Goal: Find specific page/section: Find specific page/section

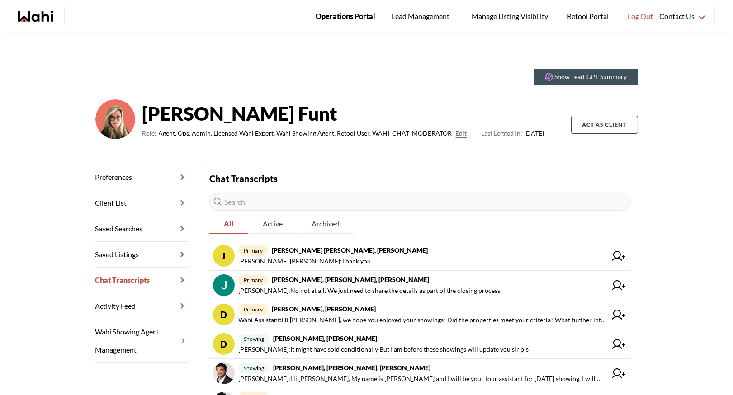
click at [349, 14] on span "Operations Portal" at bounding box center [346, 16] width 60 height 12
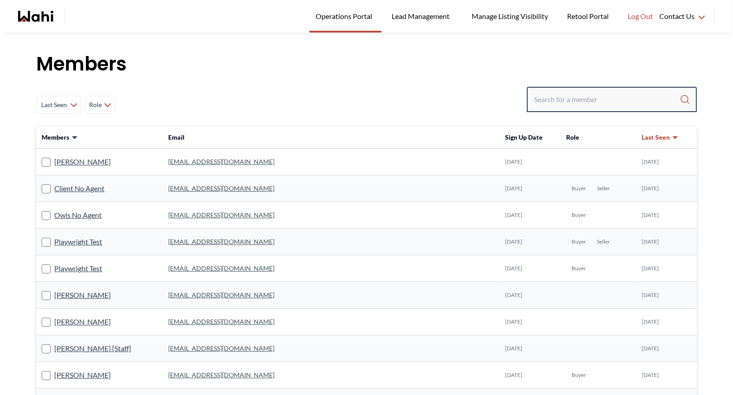
click at [551, 97] on input "Search input" at bounding box center [607, 99] width 146 height 16
type input "faraz"
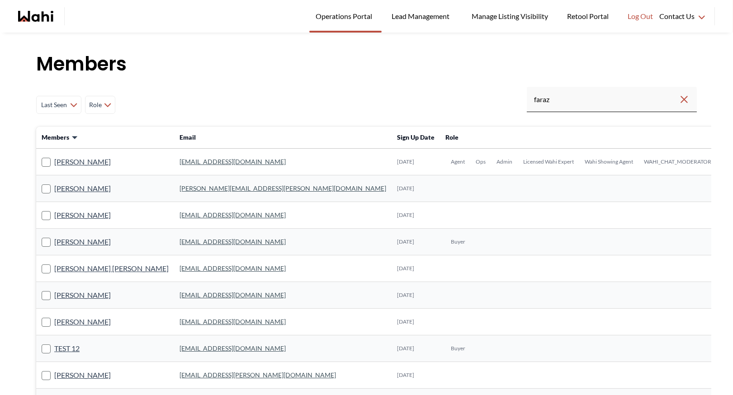
click at [195, 161] on link "faraz.azam@wahi.com" at bounding box center [233, 162] width 106 height 8
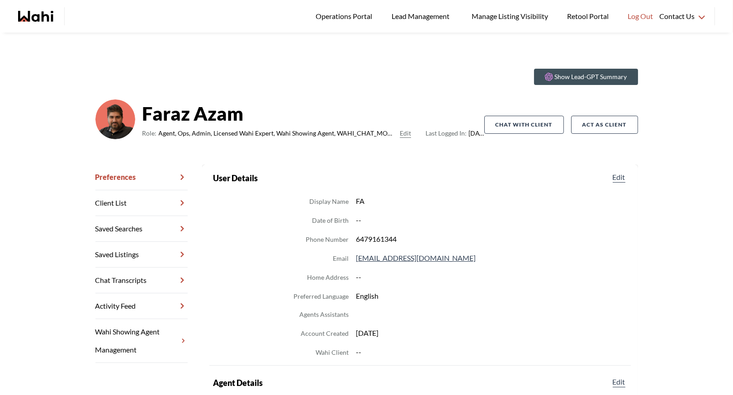
click at [126, 285] on link "Chat Transcripts" at bounding box center [141, 281] width 92 height 26
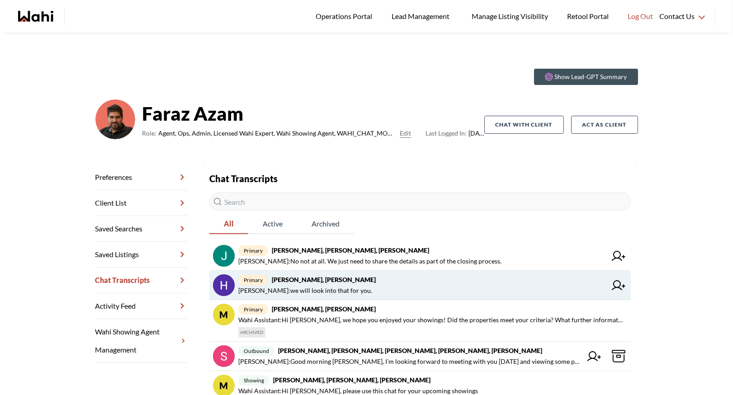
click at [312, 272] on link "primary Hema Alageson, Faraz Hema Alageson : we will look into that for you." at bounding box center [420, 285] width 422 height 29
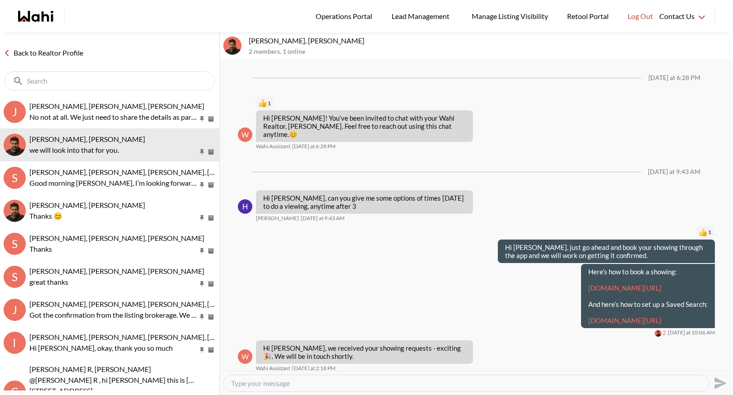
scroll to position [717, 0]
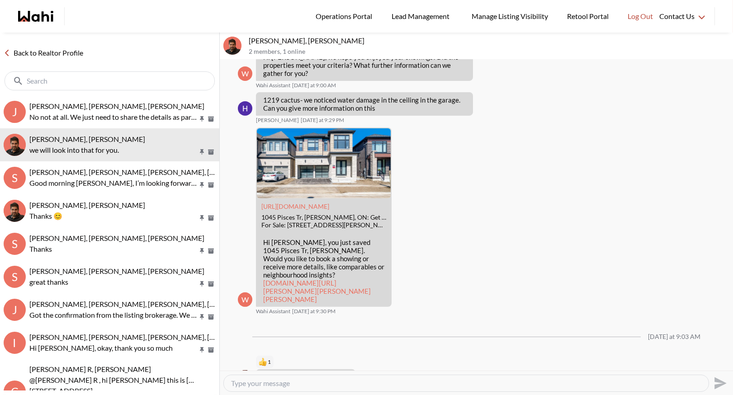
click at [50, 58] on link "Back to Realtor Profile" at bounding box center [43, 53] width 87 height 12
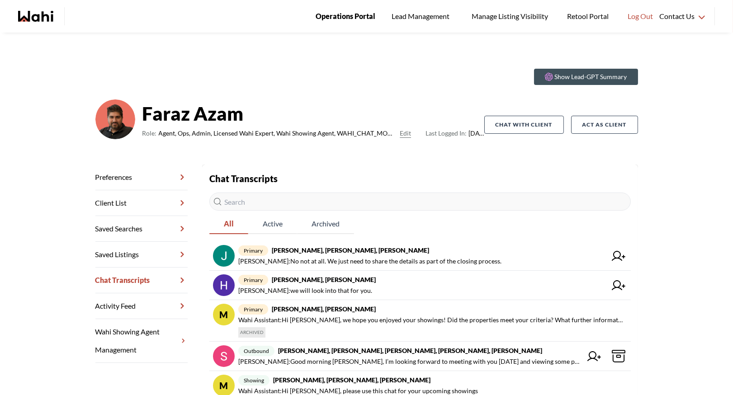
click at [342, 14] on span "Operations Portal" at bounding box center [346, 16] width 60 height 12
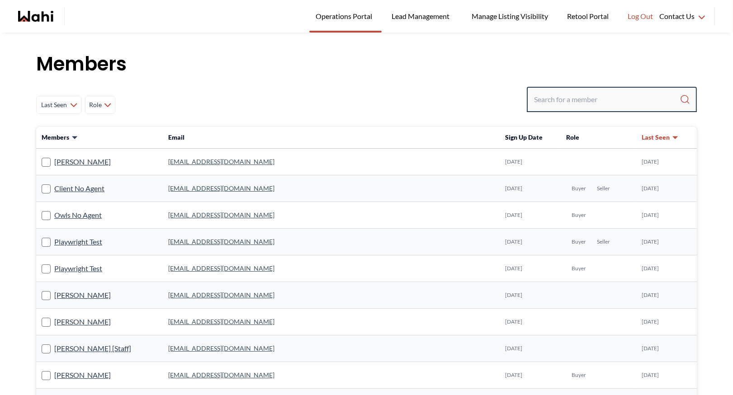
click at [550, 99] on input "Search input" at bounding box center [607, 99] width 146 height 16
type input "behnam"
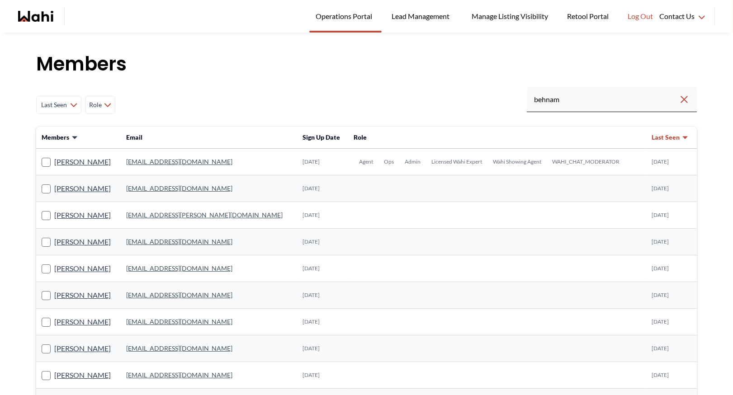
click at [156, 161] on link "[EMAIL_ADDRESS][DOMAIN_NAME]" at bounding box center [179, 162] width 106 height 8
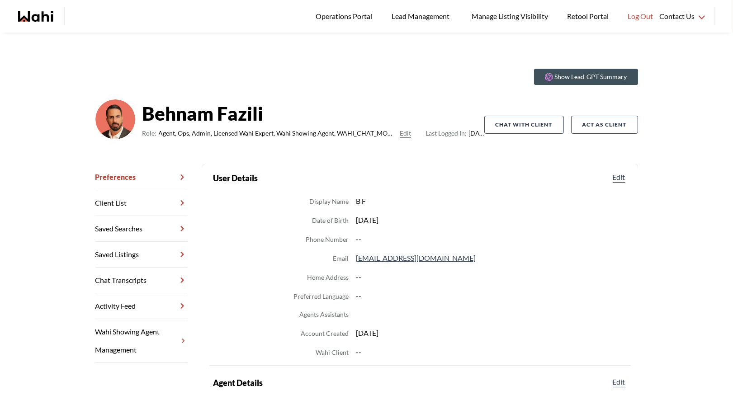
click at [123, 283] on link "Chat Transcripts" at bounding box center [141, 281] width 92 height 26
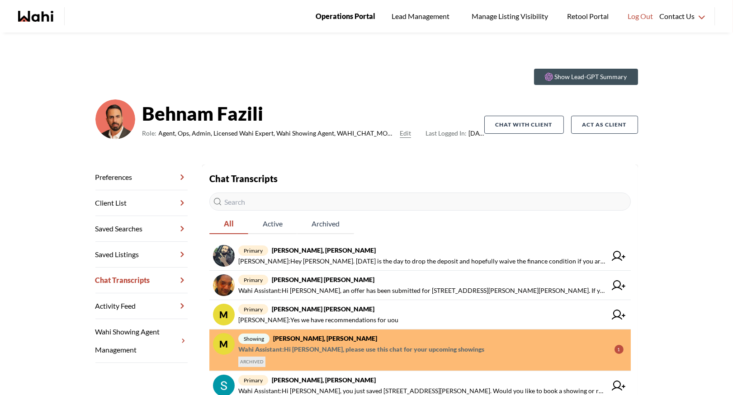
click at [342, 14] on span "Operations Portal" at bounding box center [346, 16] width 60 height 12
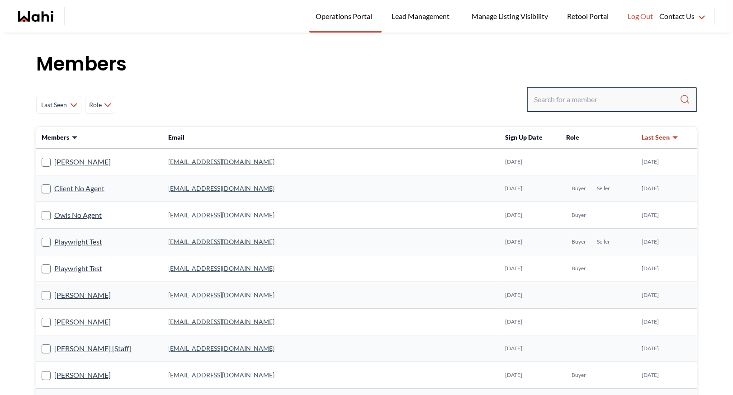
click at [552, 98] on input "Search input" at bounding box center [607, 99] width 146 height 16
type input "faraz azam"
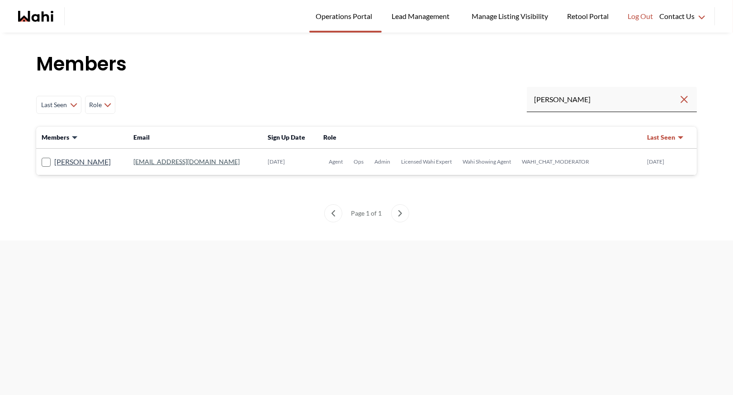
click at [138, 160] on link "faraz.azam@wahi.com" at bounding box center [186, 162] width 106 height 8
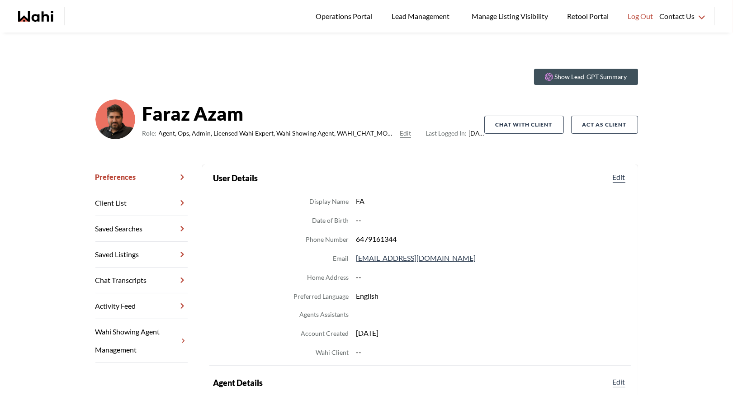
click at [119, 286] on link "Chat Transcripts" at bounding box center [141, 281] width 92 height 26
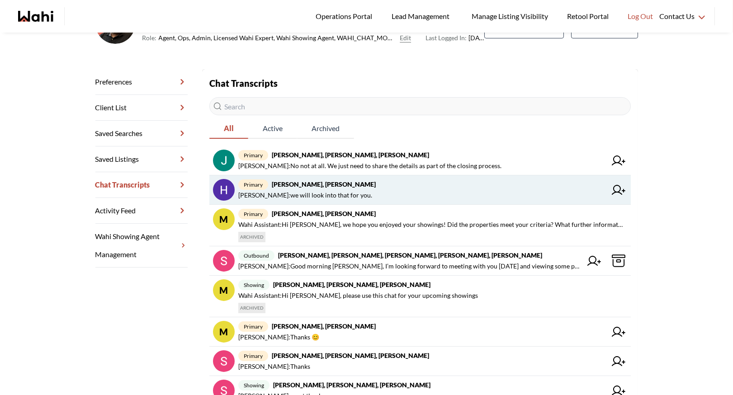
scroll to position [111, 0]
